Goal: Task Accomplishment & Management: Manage account settings

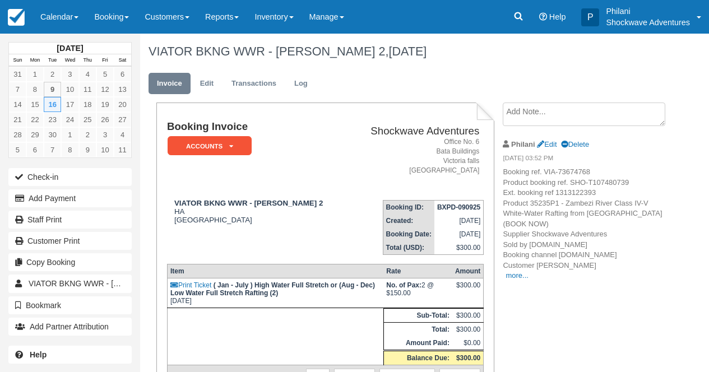
scroll to position [36, 0]
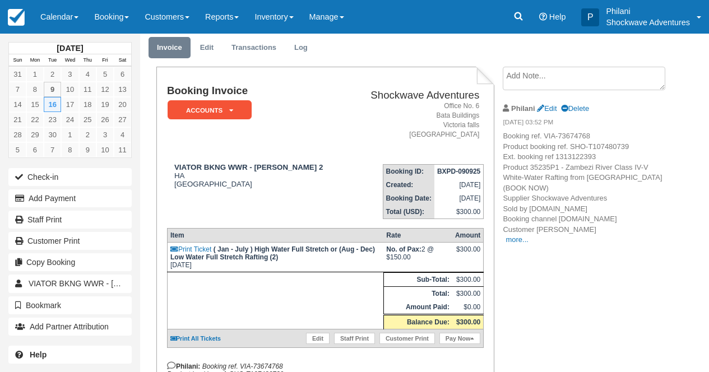
click at [58, 36] on div "[DATE] Sun Mon Tue Wed Thu Fri Sat 31 1 2 3 4 5 6 7 8 9 10 11 12 13 14 15 16 17…" at bounding box center [69, 204] width 123 height 340
click at [75, 23] on link "Calendar" at bounding box center [60, 17] width 54 height 34
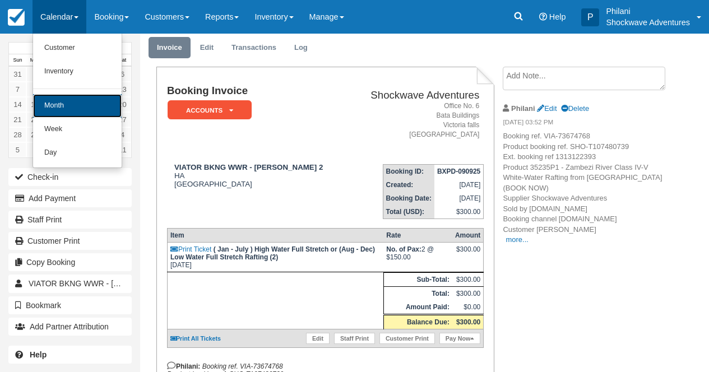
click at [71, 104] on link "Month" at bounding box center [77, 106] width 89 height 24
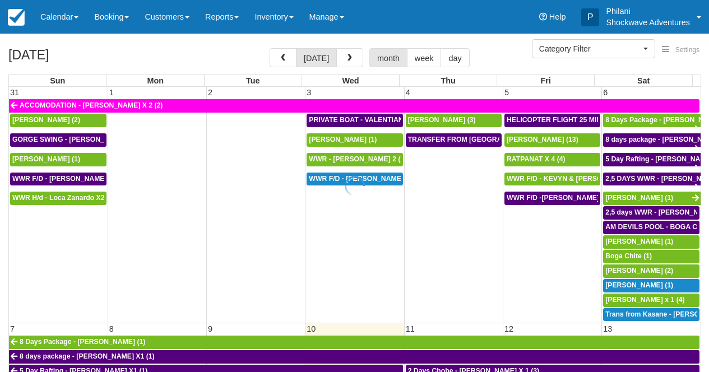
select select
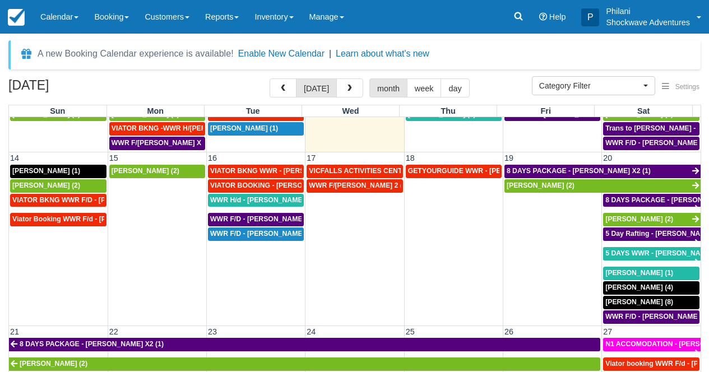
scroll to position [323, 0]
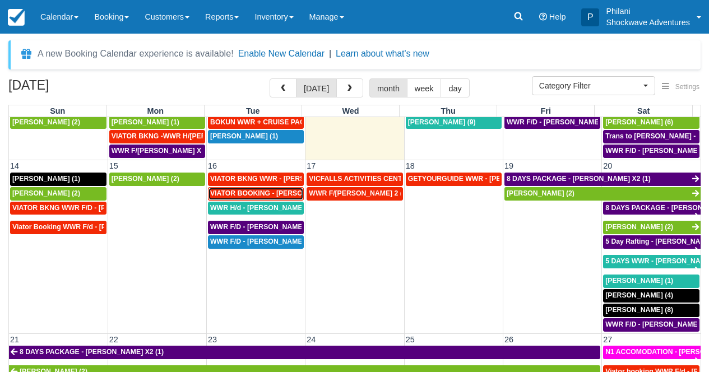
click at [275, 196] on span "VIATOR BOOKING - MILLER RACHEL X 4 (4)" at bounding box center [283, 193] width 146 height 8
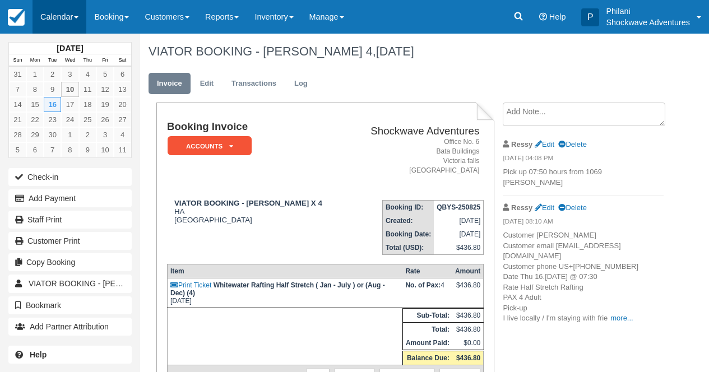
click at [86, 24] on link "Calendar" at bounding box center [60, 17] width 54 height 34
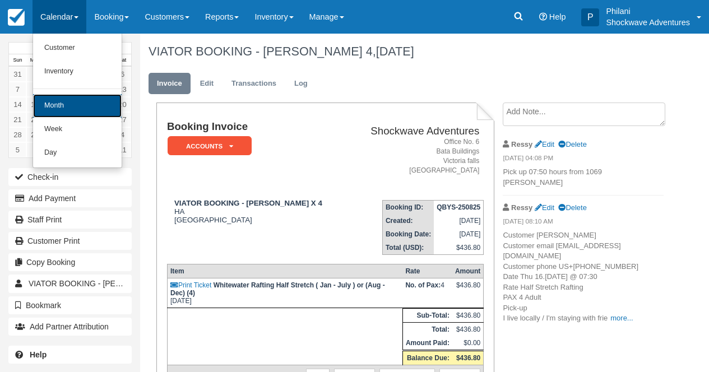
click at [80, 105] on link "Month" at bounding box center [77, 106] width 89 height 24
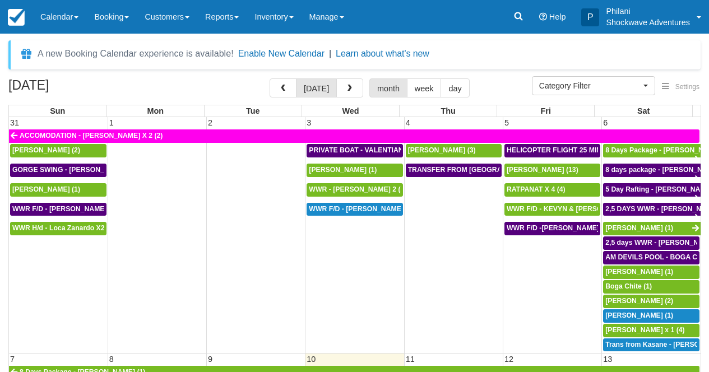
select select
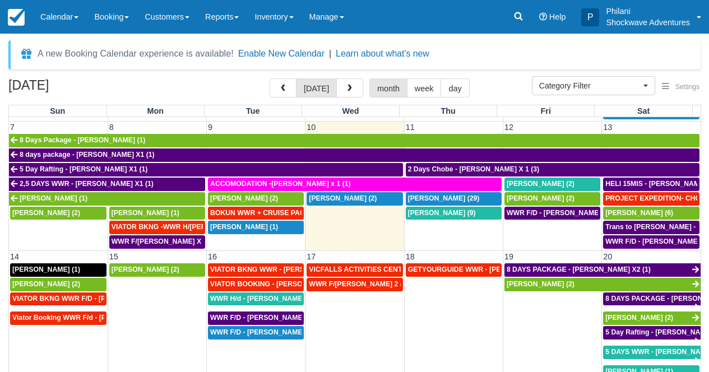
scroll to position [293, 0]
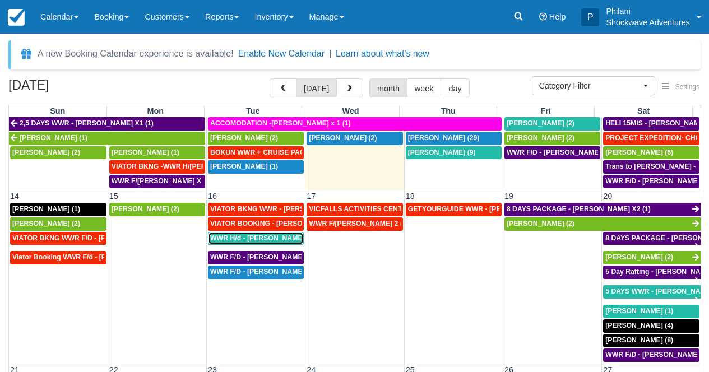
click at [272, 240] on span "WWR H/d - Richard Venn X3 (3)" at bounding box center [267, 238] width 115 height 8
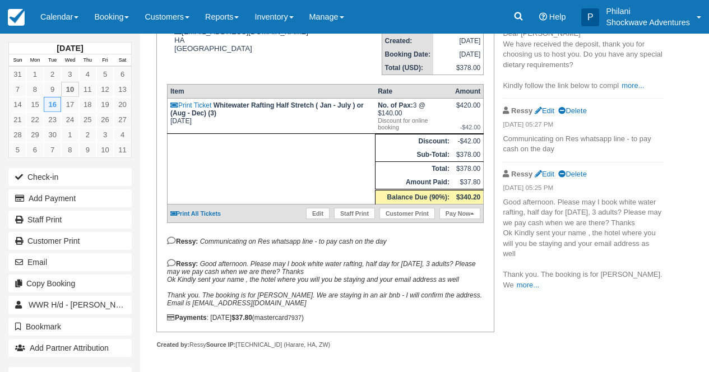
scroll to position [188, 0]
click at [524, 288] on link "more..." at bounding box center [528, 284] width 22 height 8
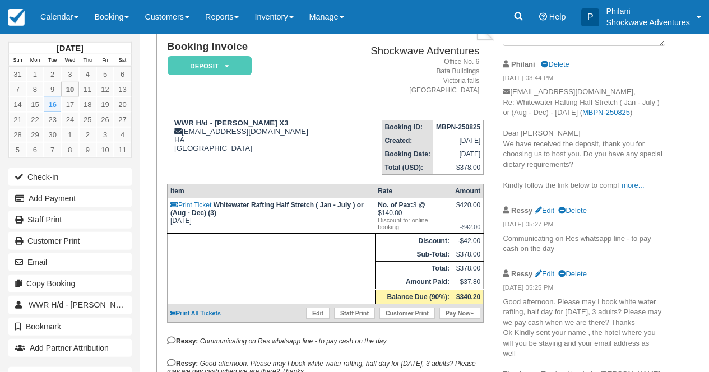
scroll to position [0, 0]
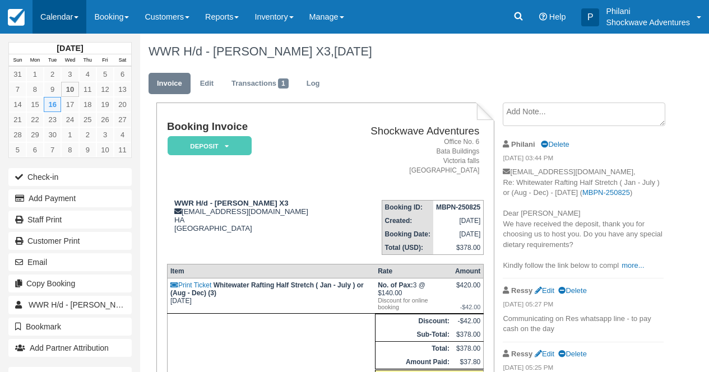
click at [54, 22] on link "Calendar" at bounding box center [60, 17] width 54 height 34
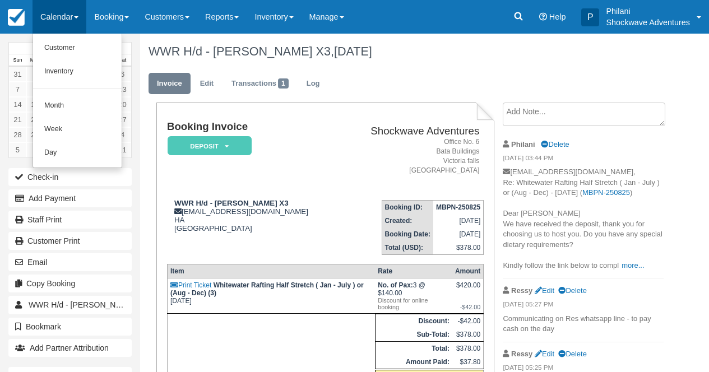
click at [54, 22] on link "Calendar" at bounding box center [60, 17] width 54 height 34
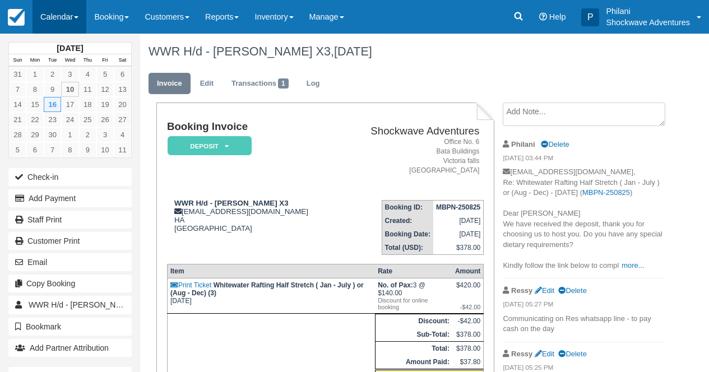
click at [68, 27] on link "Calendar" at bounding box center [60, 17] width 54 height 34
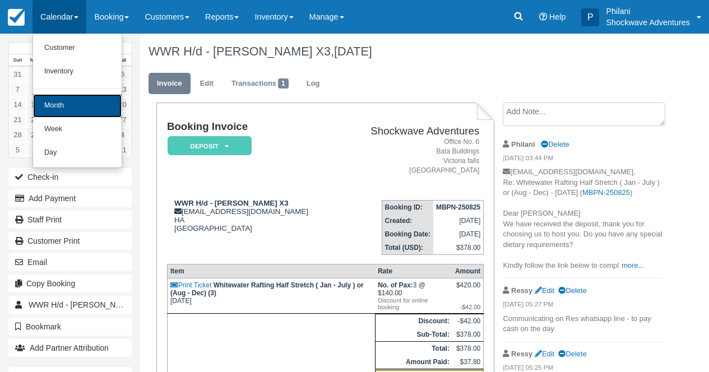
click at [73, 100] on link "Month" at bounding box center [77, 106] width 89 height 24
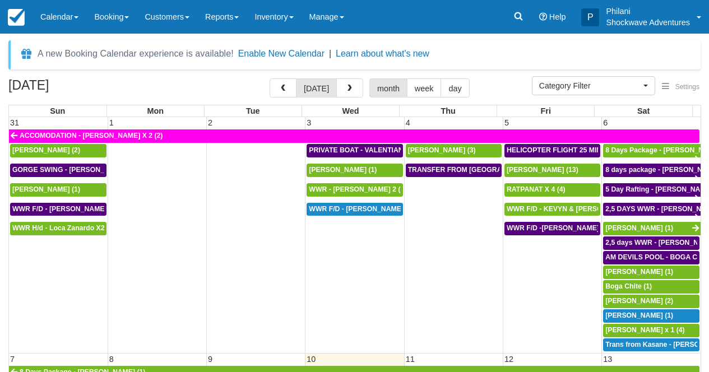
select select
